Goal: Task Accomplishment & Management: Manage account settings

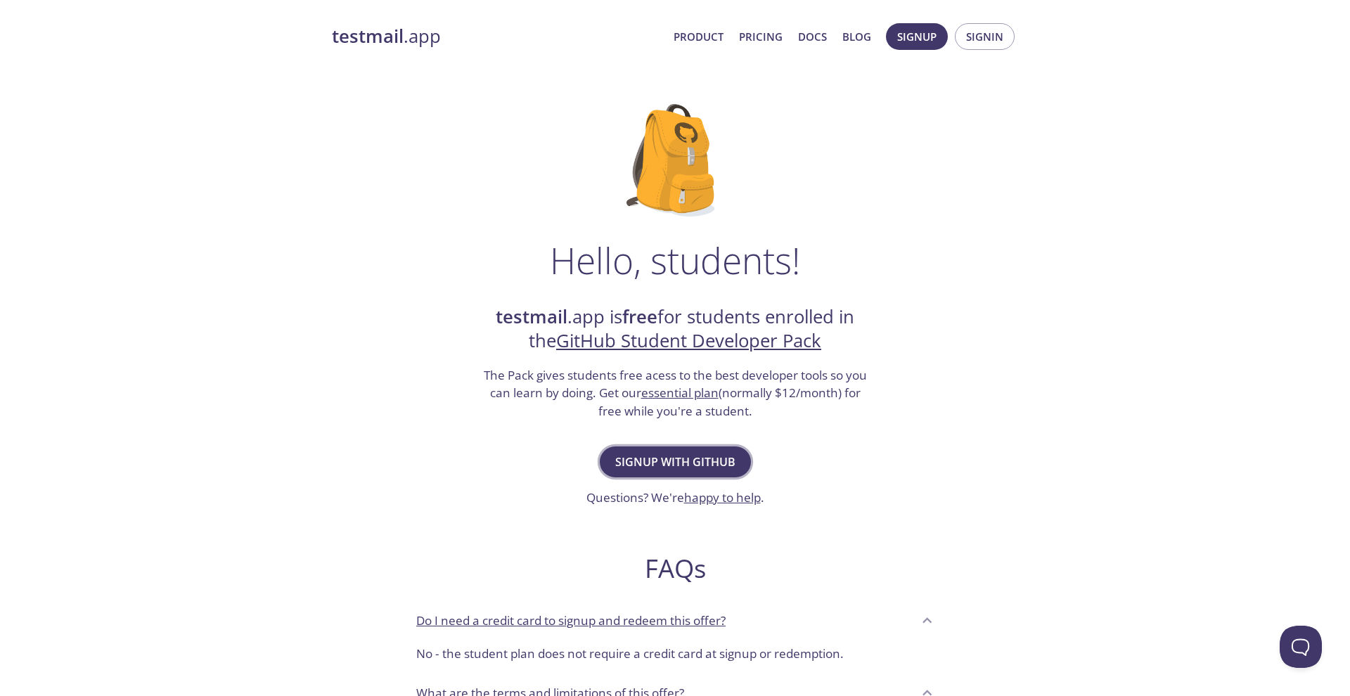
click at [702, 452] on span "Signup with GitHub" at bounding box center [675, 462] width 120 height 20
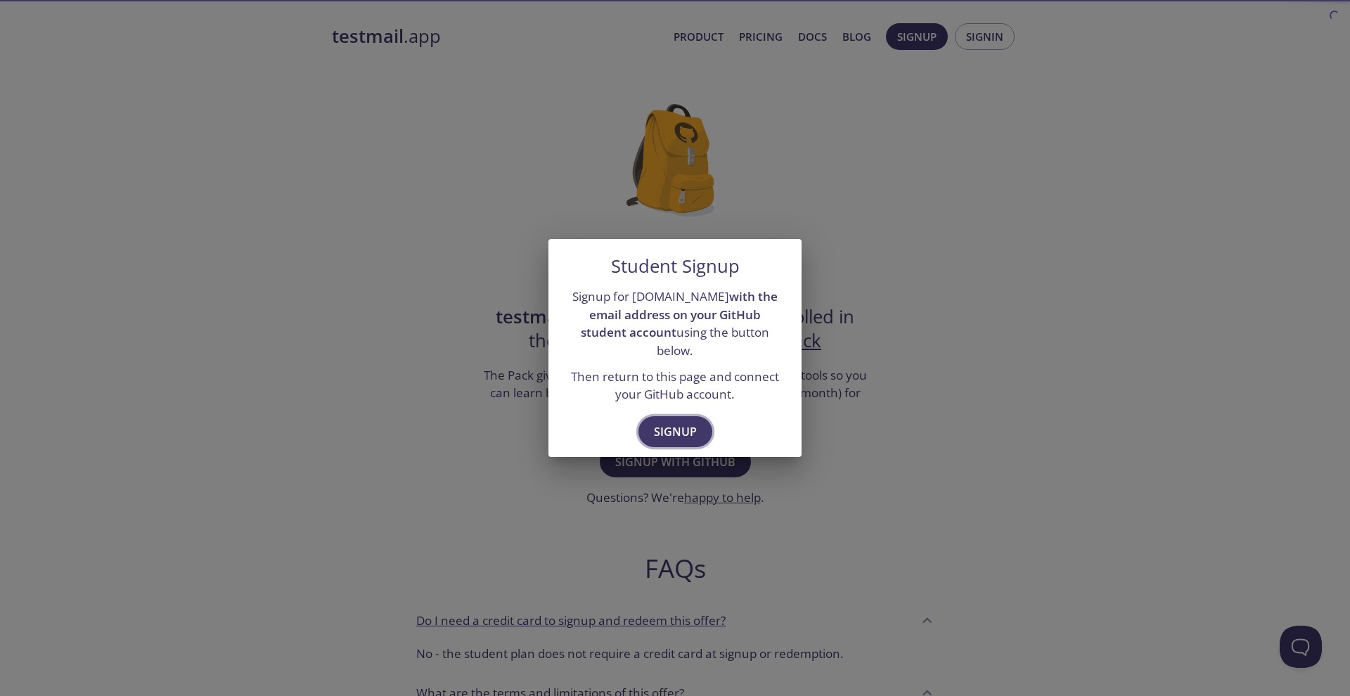
click at [673, 423] on span "Signup" at bounding box center [675, 432] width 43 height 20
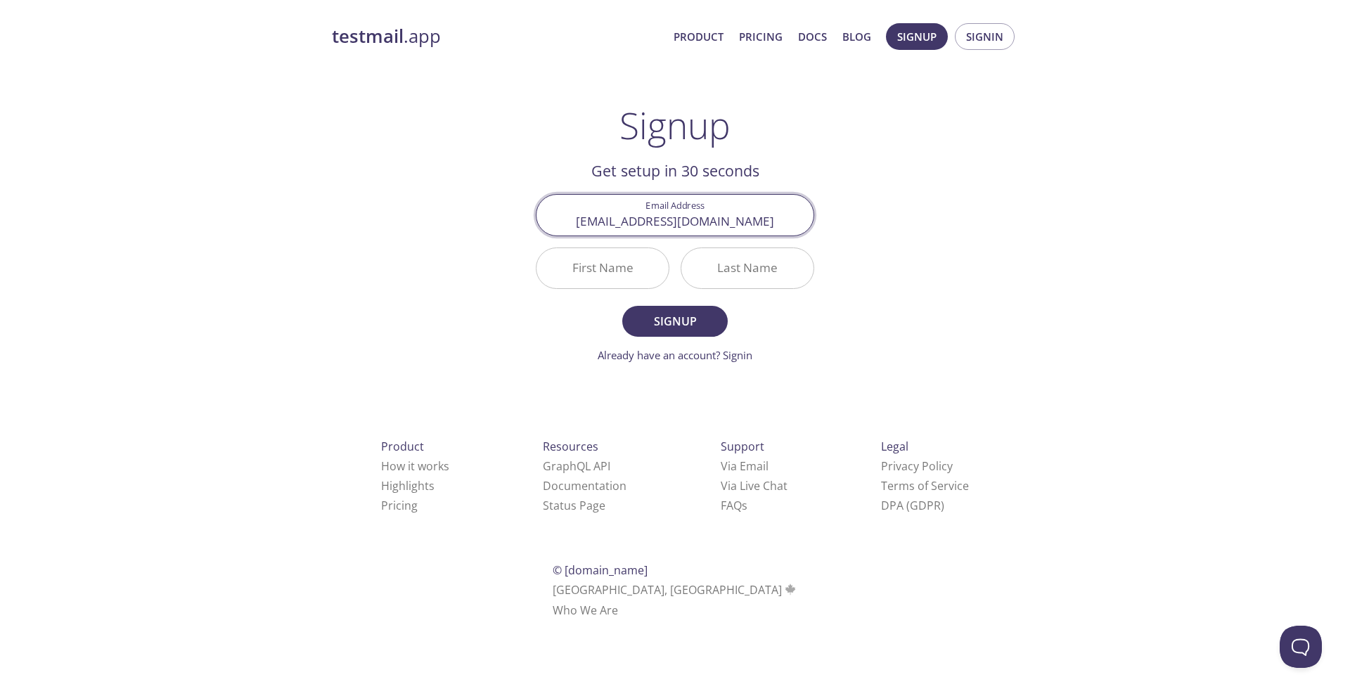
type input "[EMAIL_ADDRESS][DOMAIN_NAME]"
type input "[PERSON_NAME]"
click at [675, 321] on button "Signup" at bounding box center [674, 321] width 105 height 31
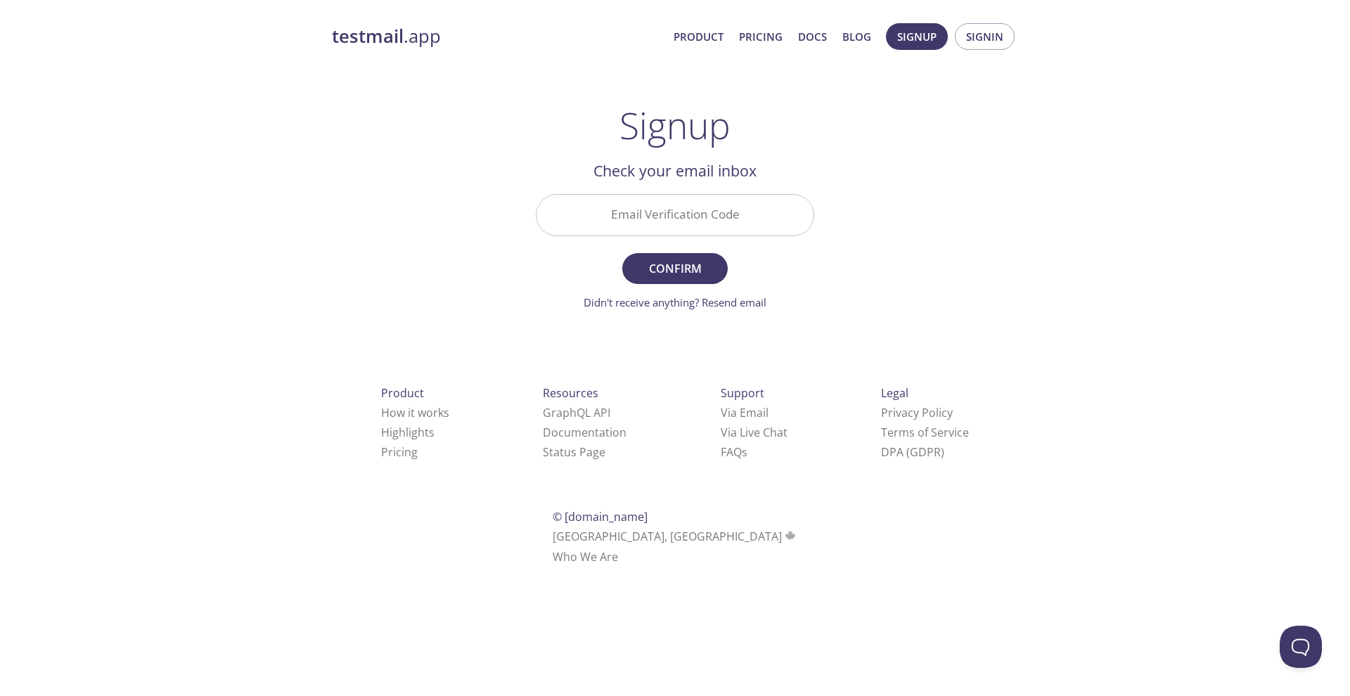
click at [687, 214] on input "Email Verification Code" at bounding box center [674, 215] width 277 height 40
type input "DGAFVGC"
click at [675, 268] on button "Confirm" at bounding box center [674, 268] width 105 height 31
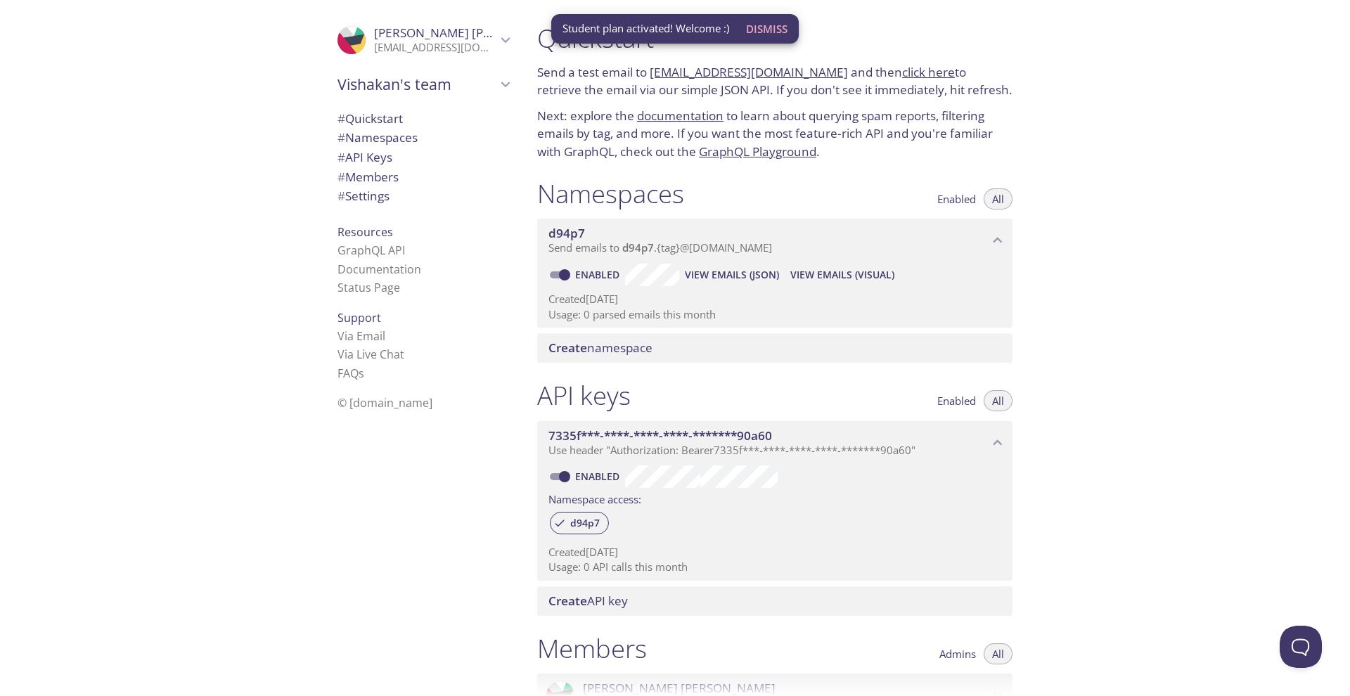
click at [564, 268] on input "Enabled" at bounding box center [564, 274] width 51 height 17
checkbox input "false"
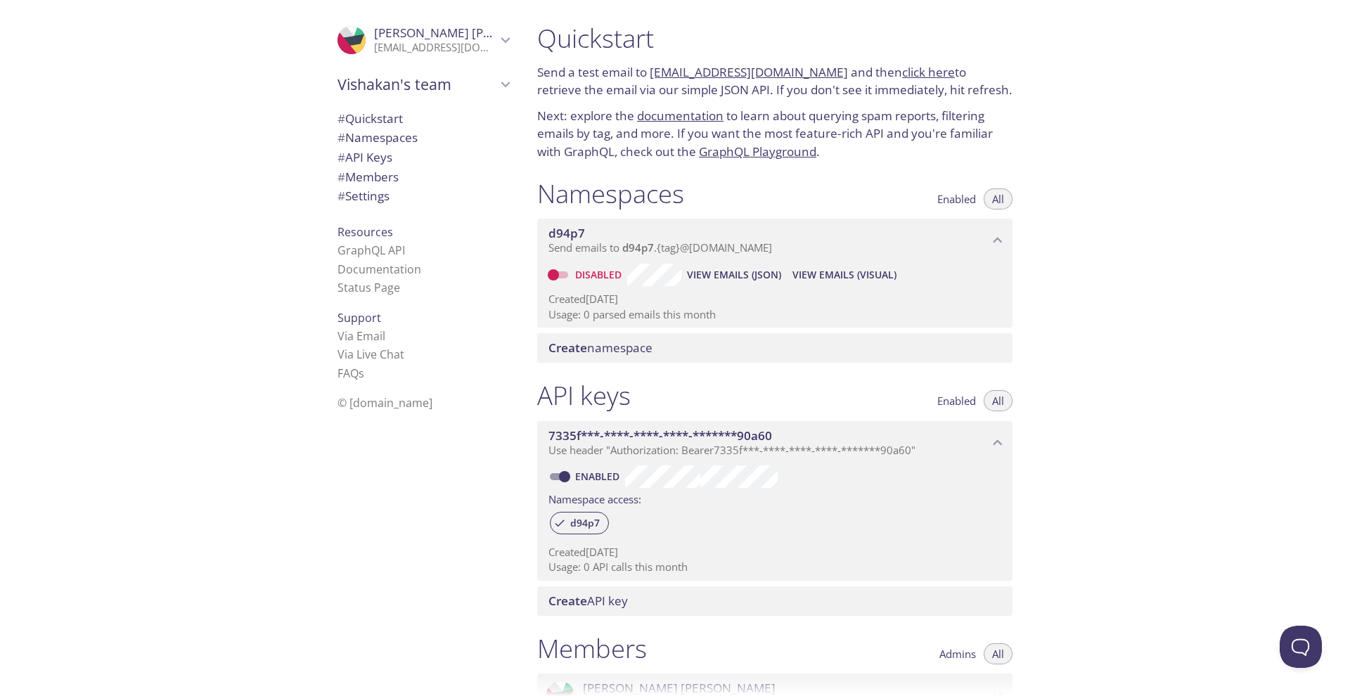
click at [566, 470] on input "Enabled" at bounding box center [564, 476] width 51 height 17
checkbox input "false"
click at [1114, 279] on div "Quickstart Send a test email to [EMAIL_ADDRESS][DOMAIN_NAME] and then click her…" at bounding box center [938, 348] width 824 height 696
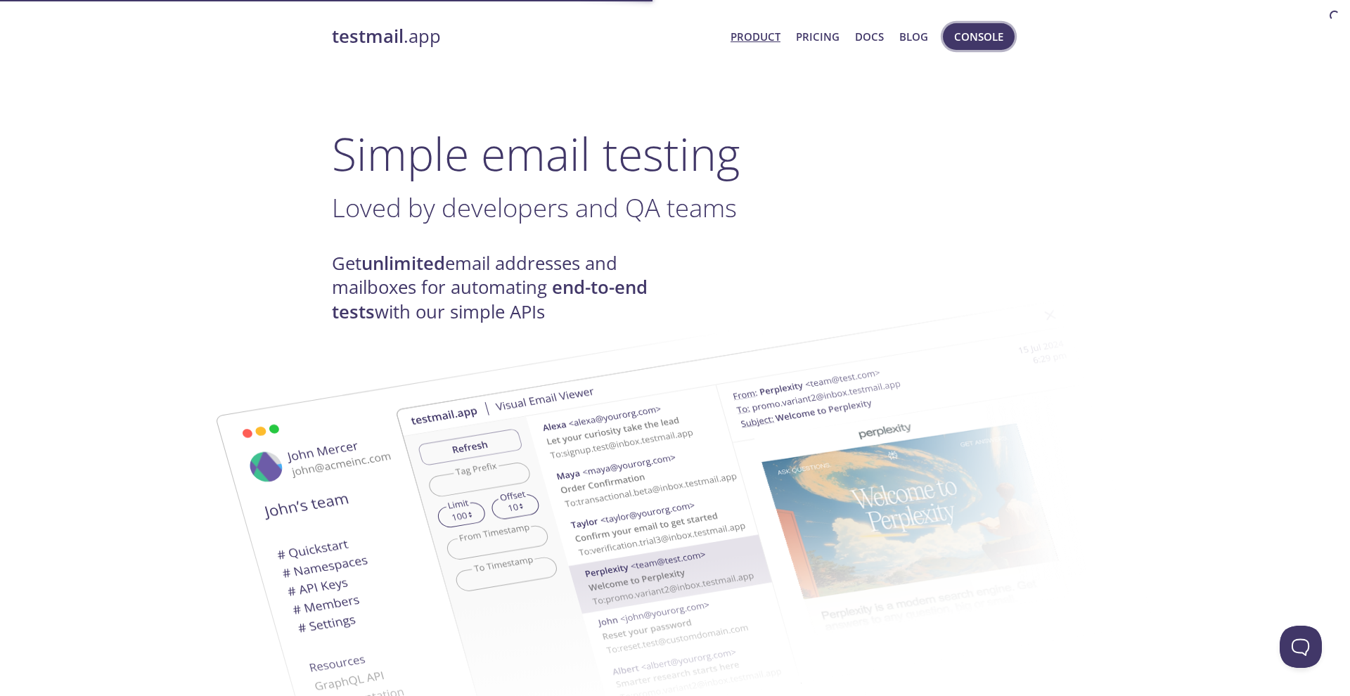
click at [958, 32] on span "Console" at bounding box center [978, 36] width 49 height 18
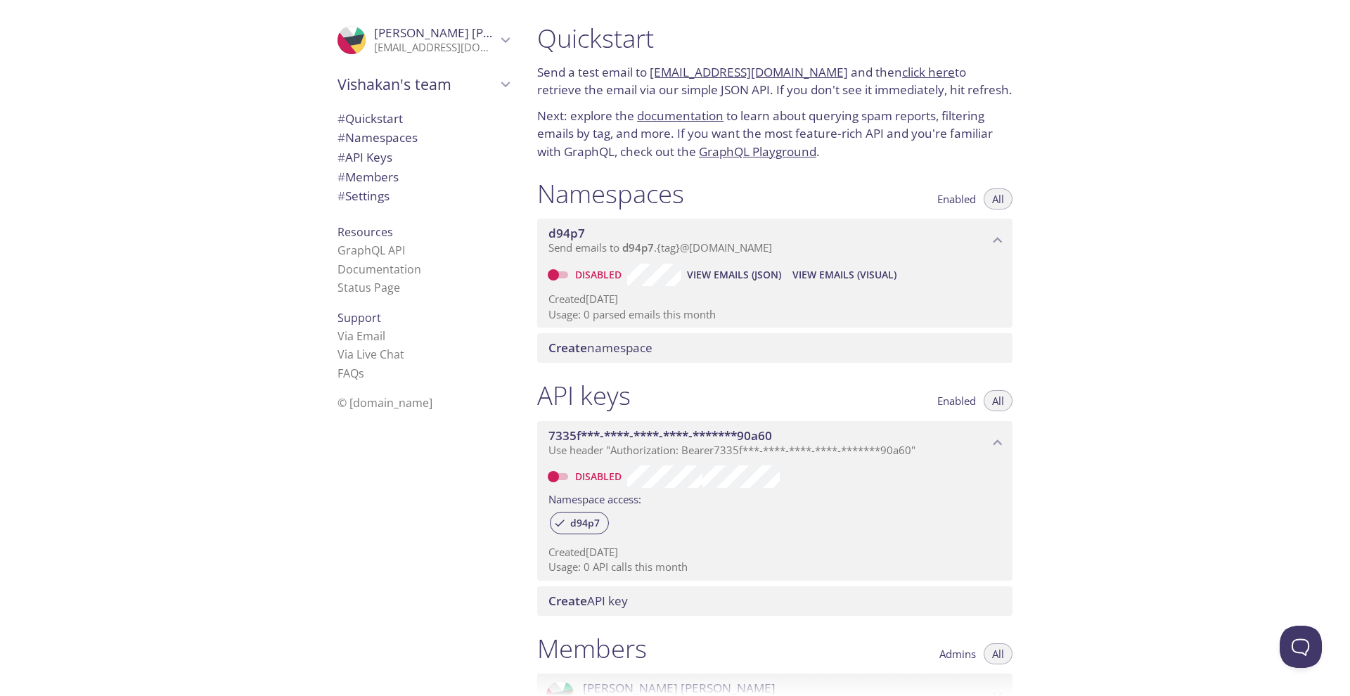
click at [380, 192] on span "# Settings" at bounding box center [363, 196] width 52 height 16
click at [475, 25] on span "Vishakan Umapathy" at bounding box center [470, 33] width 193 height 16
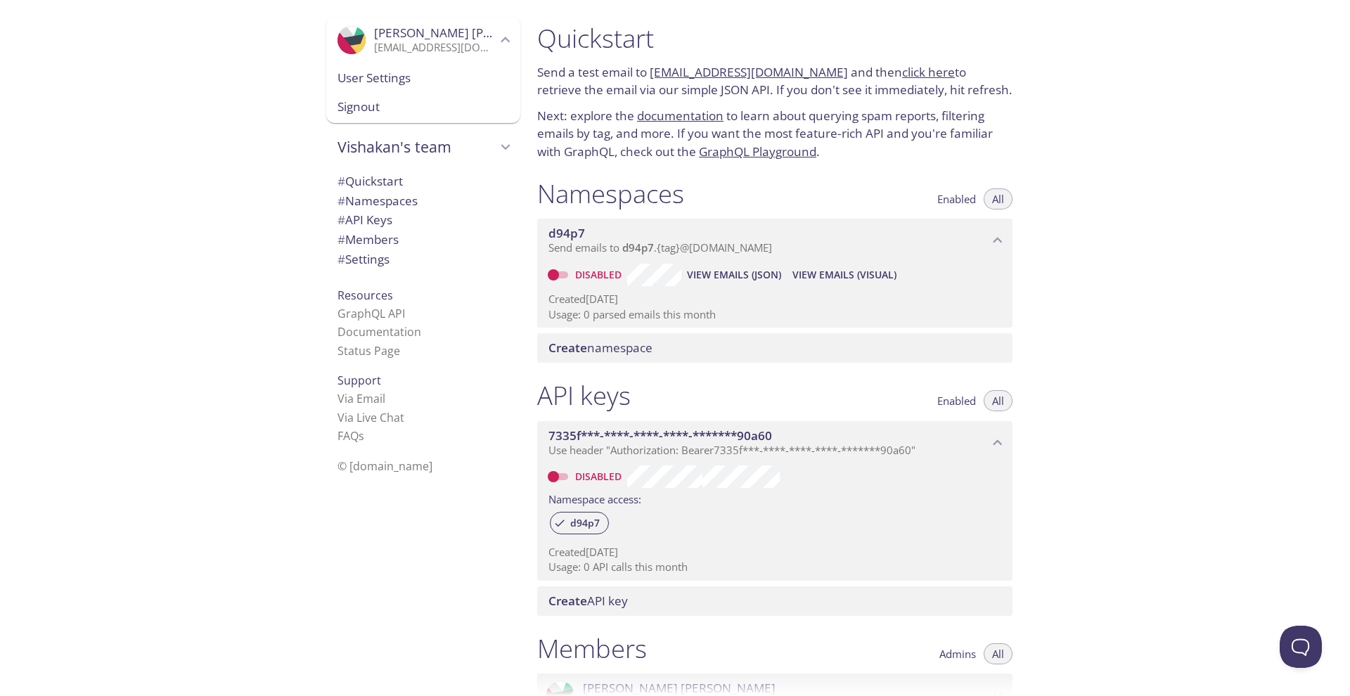
click at [397, 75] on span "User Settings" at bounding box center [423, 78] width 172 height 18
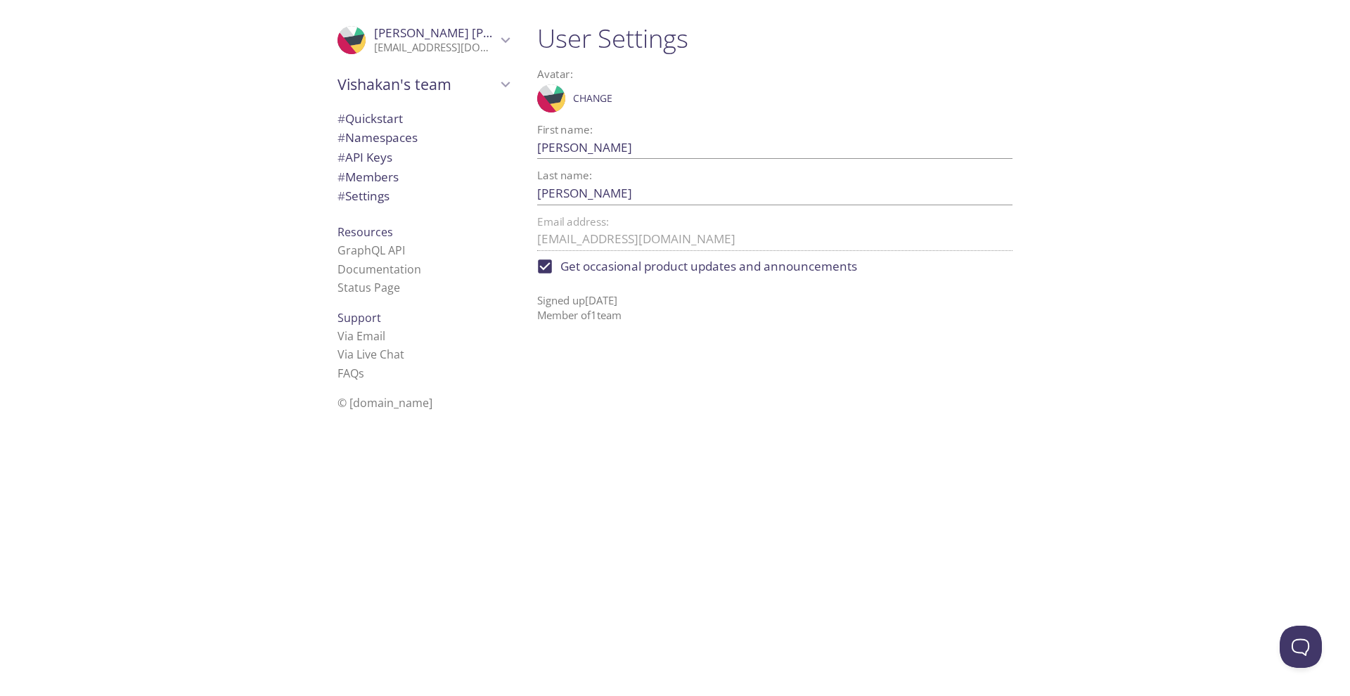
click at [602, 271] on span "Get occasional product updates and announcements" at bounding box center [708, 266] width 297 height 18
click at [560, 271] on input "Get occasional product updates and announcements" at bounding box center [544, 266] width 31 height 31
checkbox input "false"
click at [959, 352] on div "User Settings Avatar: .cls-1 { fill: #6d5ca8; } .cls-2 { fill: #3fc191; } .cls-…" at bounding box center [780, 348] width 509 height 696
